Goal: Book appointment/travel/reservation

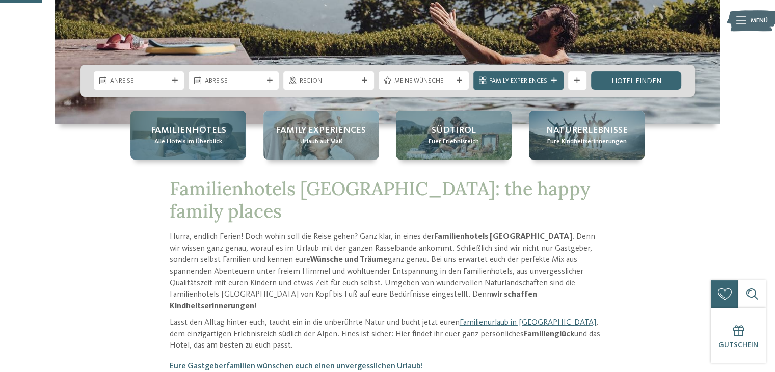
click at [197, 125] on span "Familienhotels" at bounding box center [188, 130] width 75 height 13
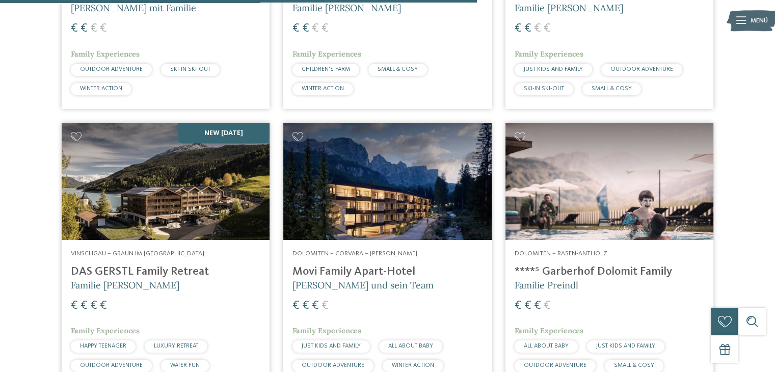
scroll to position [1941, 0]
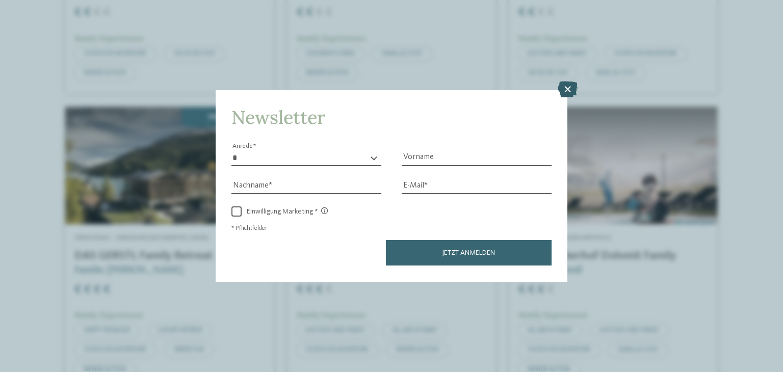
click at [567, 87] on icon at bounding box center [567, 90] width 20 height 16
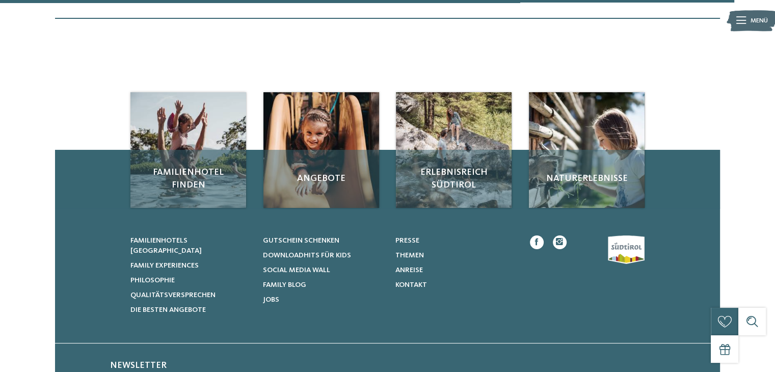
scroll to position [2943, 0]
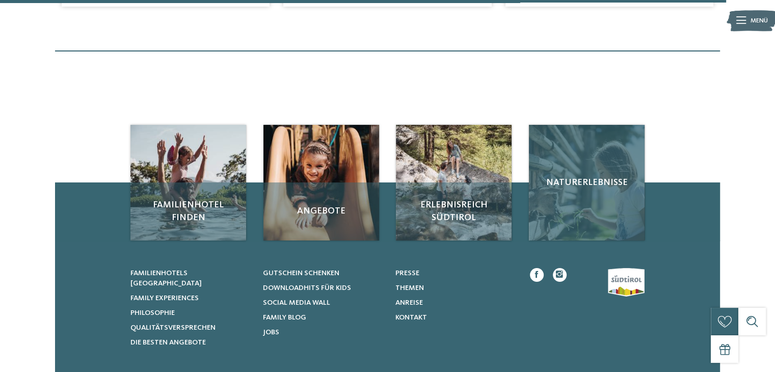
click at [619, 212] on div "Naturerlebnisse" at bounding box center [587, 183] width 116 height 116
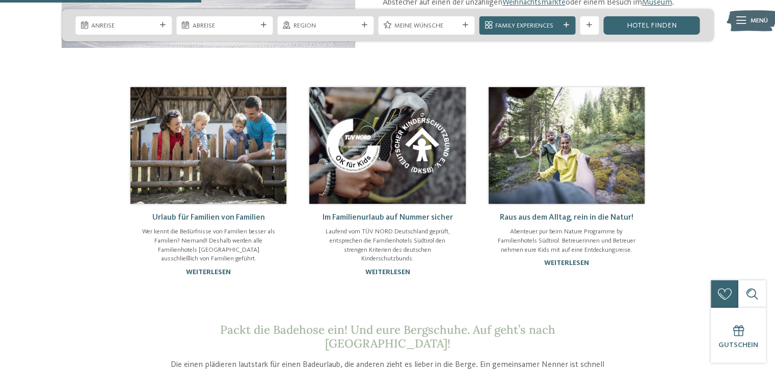
scroll to position [705, 0]
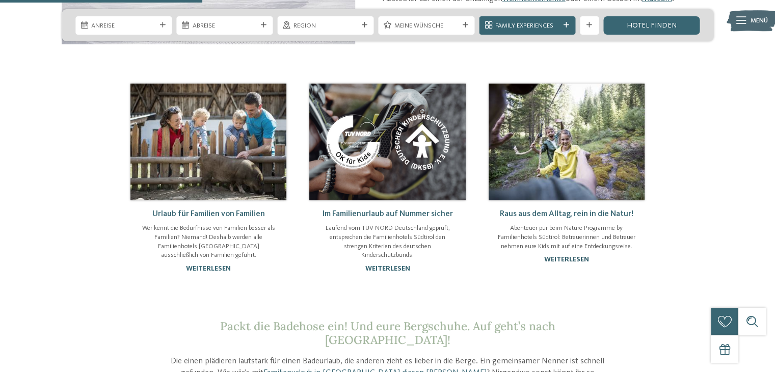
click at [573, 256] on link "weiterlesen" at bounding box center [566, 259] width 45 height 7
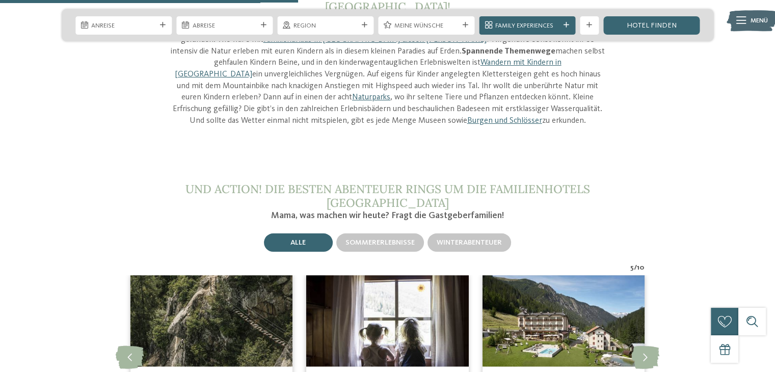
scroll to position [1077, 0]
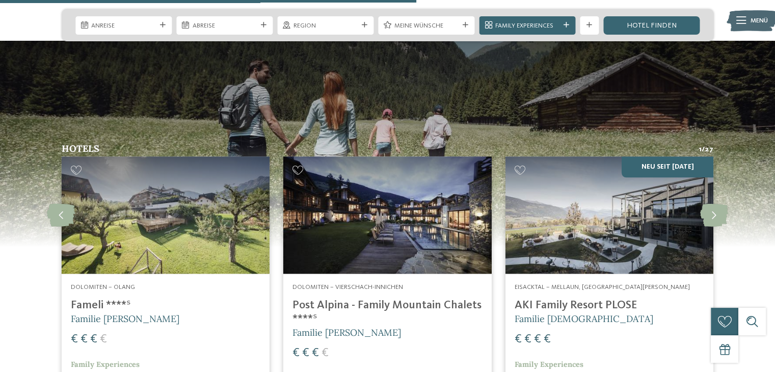
scroll to position [1113, 0]
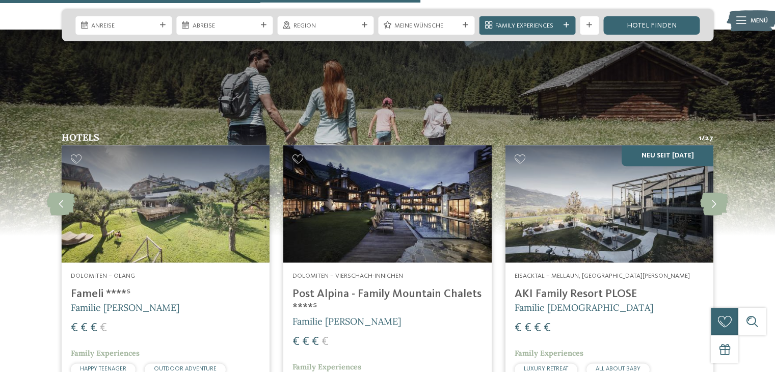
click at [364, 289] on h4 "Post Alpina - Family Mountain Chalets ****ˢ" at bounding box center [387, 301] width 190 height 28
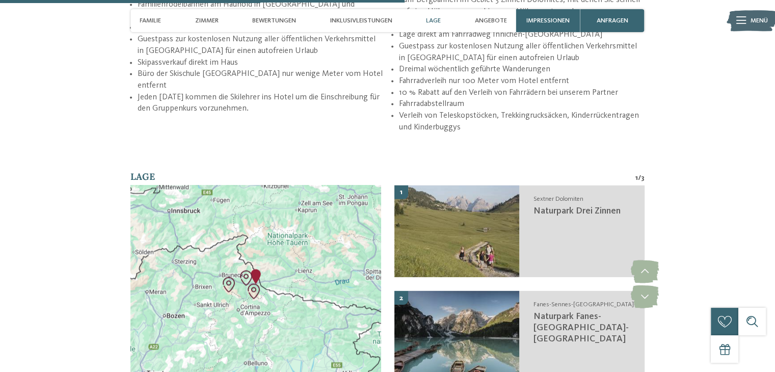
scroll to position [1754, 0]
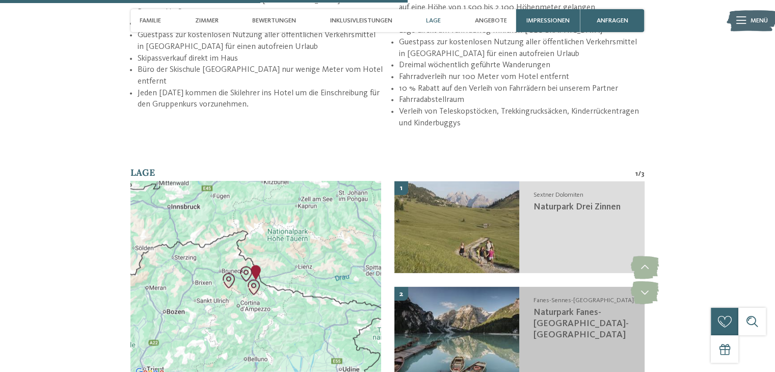
click at [504, 286] on img at bounding box center [456, 332] width 125 height 92
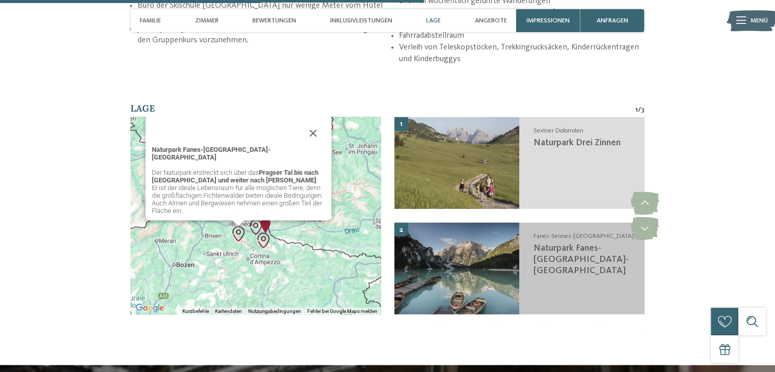
scroll to position [1823, 0]
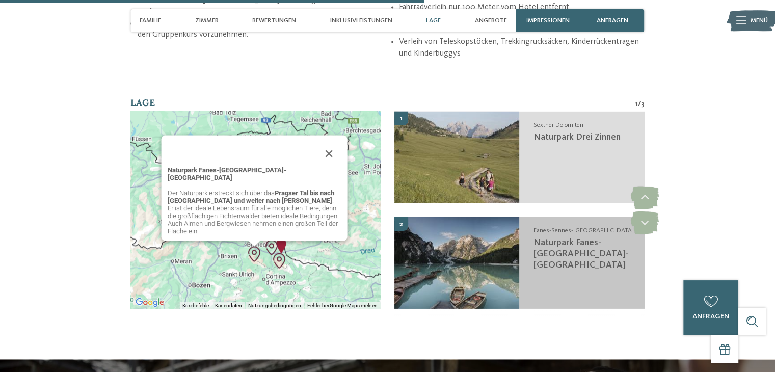
click at [496, 234] on img at bounding box center [456, 263] width 125 height 92
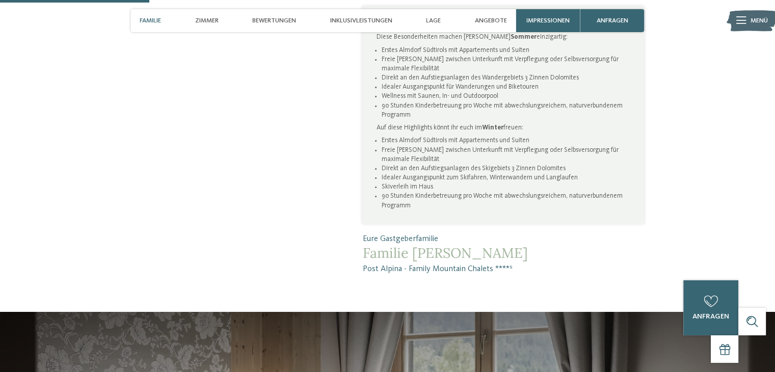
scroll to position [0, 0]
